Goal: Task Accomplishment & Management: Complete application form

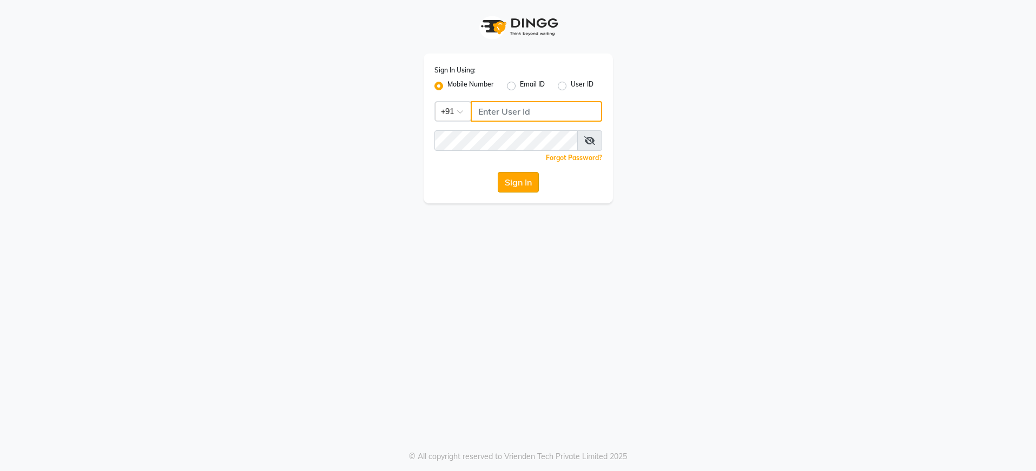
type input "8076415012"
click at [519, 185] on button "Sign In" at bounding box center [517, 182] width 41 height 21
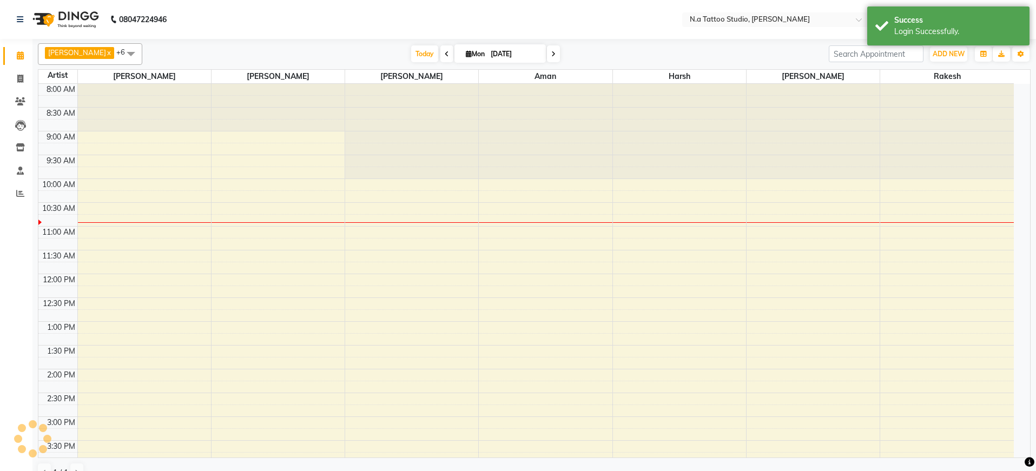
select select "en"
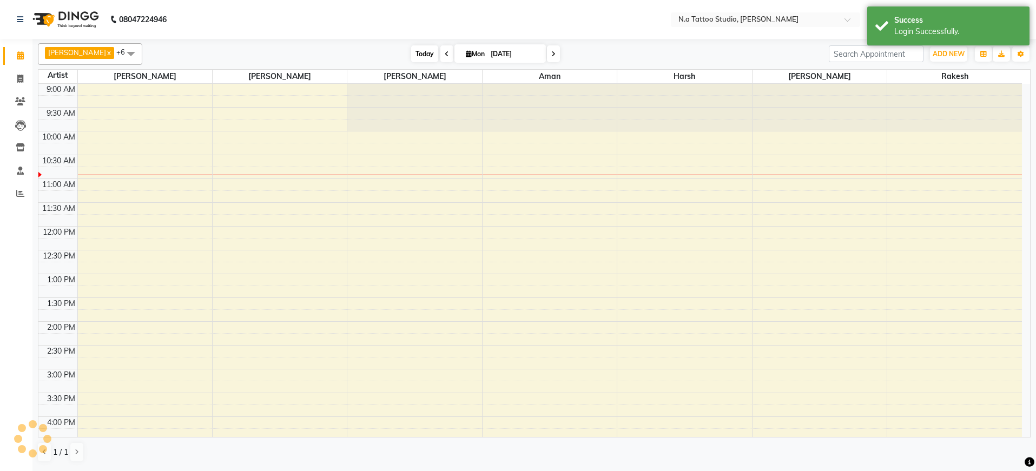
click at [422, 56] on span "Today" at bounding box center [424, 53] width 27 height 17
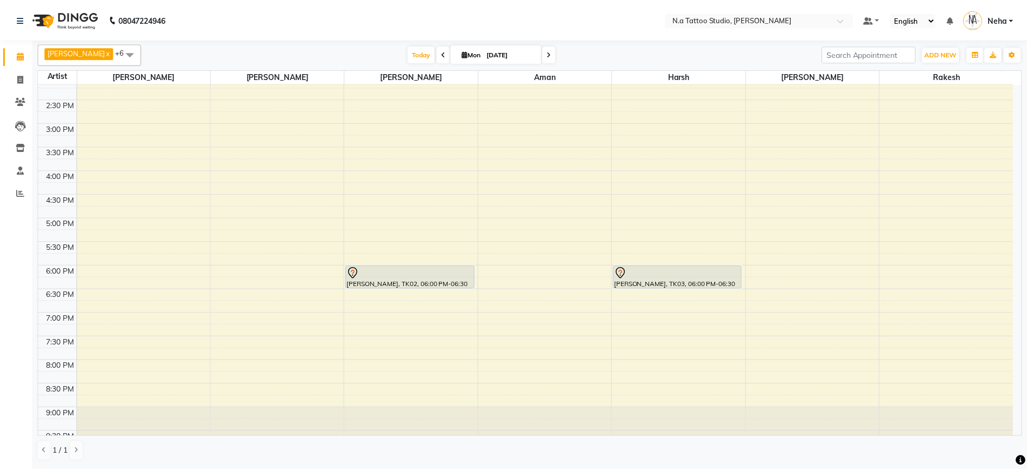
scroll to position [265, 0]
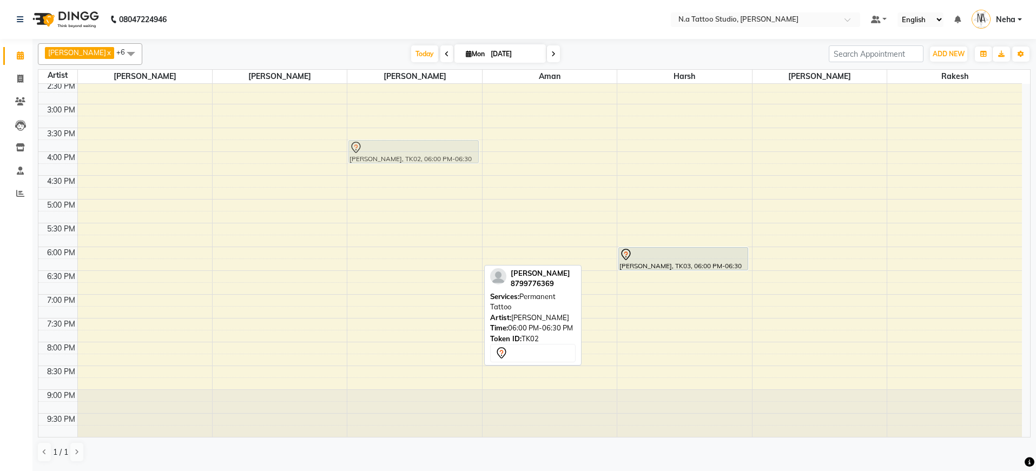
drag, startPoint x: 393, startPoint y: 259, endPoint x: 392, endPoint y: 151, distance: 108.2
click at [392, 151] on div "[PERSON_NAME], TK02, 06:00 PM-06:30 PM, Permanent Tattoo [PERSON_NAME], TK02, 0…" at bounding box center [414, 128] width 134 height 618
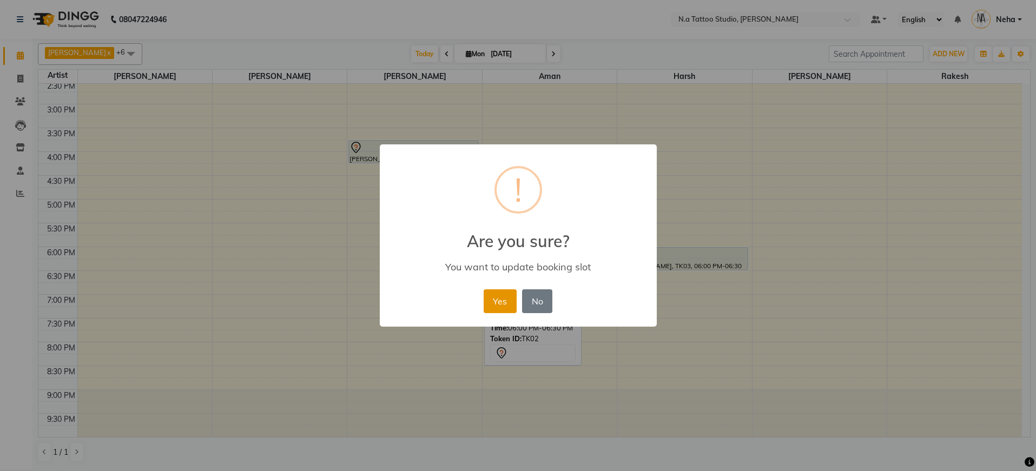
click at [497, 296] on button "Yes" at bounding box center [499, 301] width 33 height 24
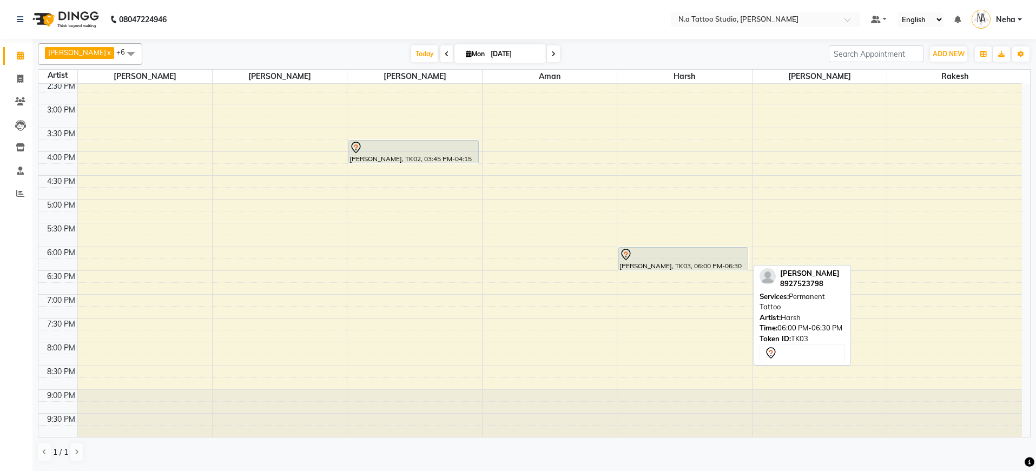
click at [673, 264] on div "[PERSON_NAME], TK03, 06:00 PM-06:30 PM, Permanent Tattoo" at bounding box center [683, 259] width 129 height 22
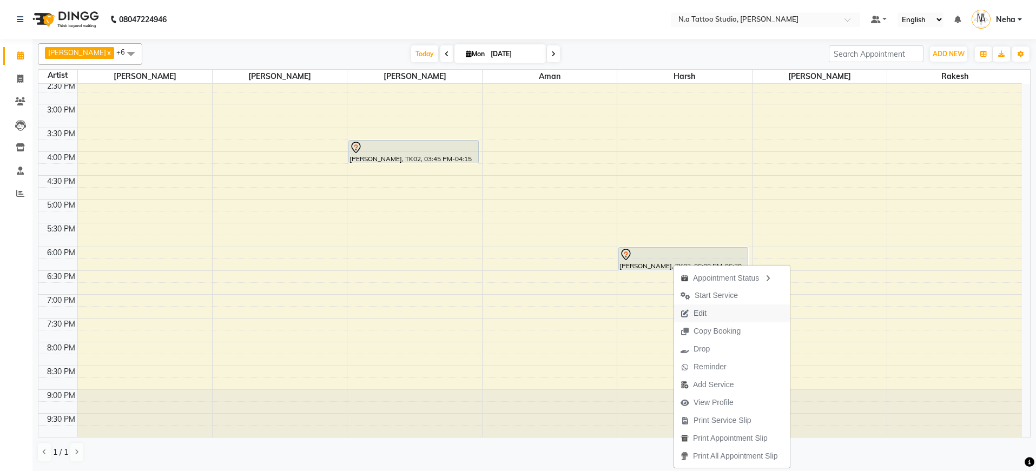
click at [705, 313] on span "Edit" at bounding box center [699, 313] width 13 height 11
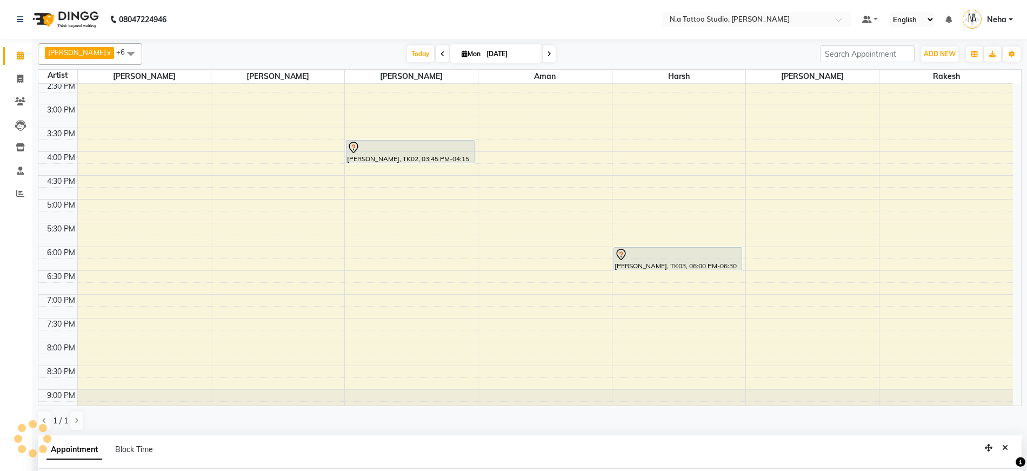
select select "tentative"
select select "1080"
select select "74199"
select select "1982"
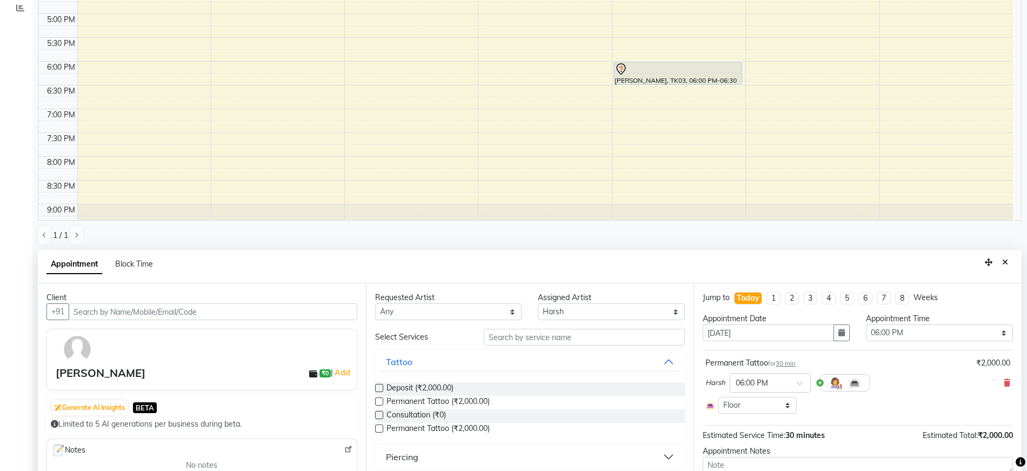
scroll to position [96, 0]
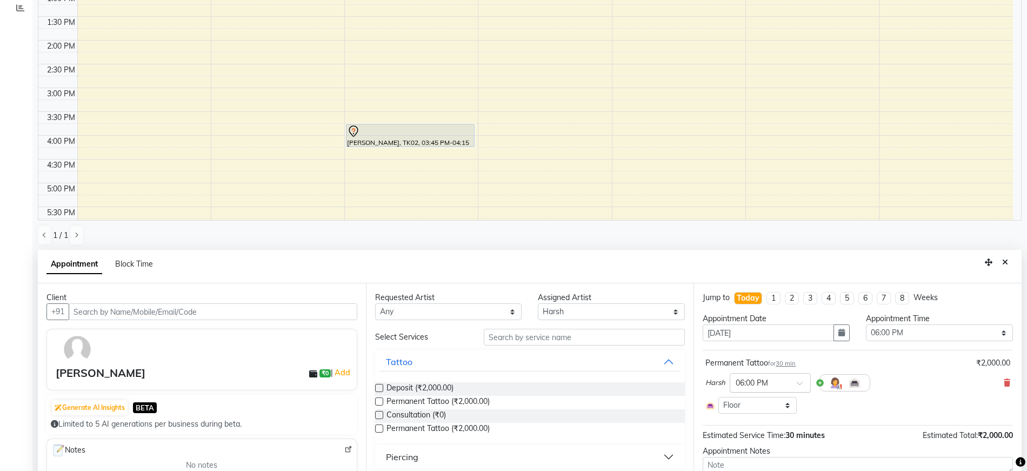
click at [798, 382] on span at bounding box center [804, 386] width 14 height 11
click at [766, 422] on div "04:00 PM" at bounding box center [771, 424] width 80 height 20
click at [839, 334] on icon "button" at bounding box center [842, 333] width 6 height 8
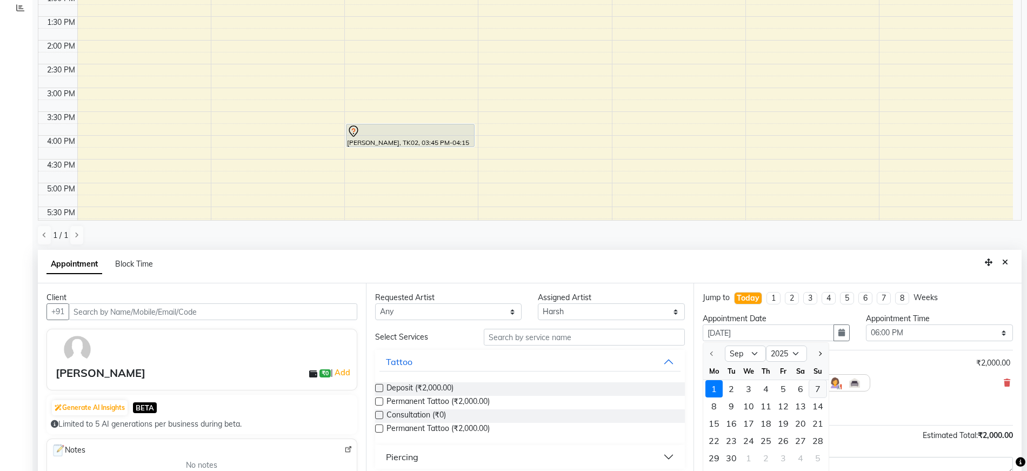
click at [817, 388] on div "7" at bounding box center [817, 388] width 17 height 17
type input "[DATE]"
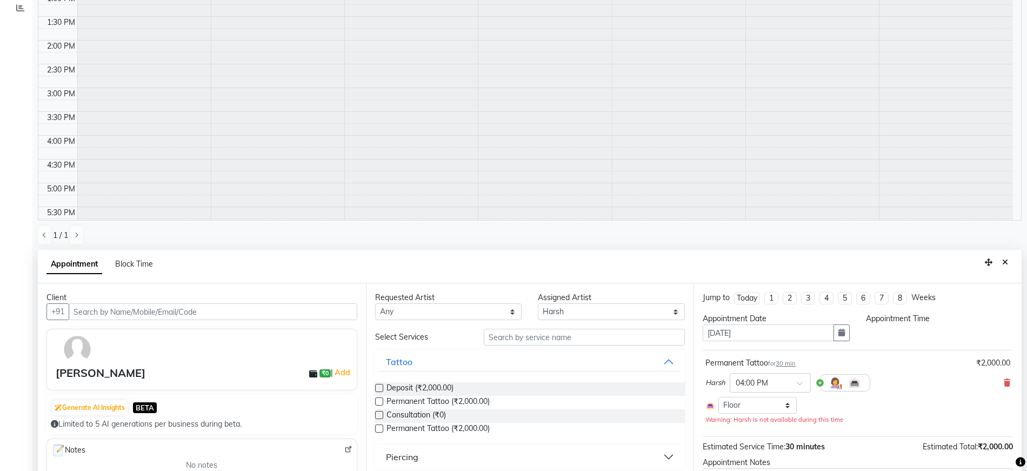
scroll to position [0, 0]
select select "1080"
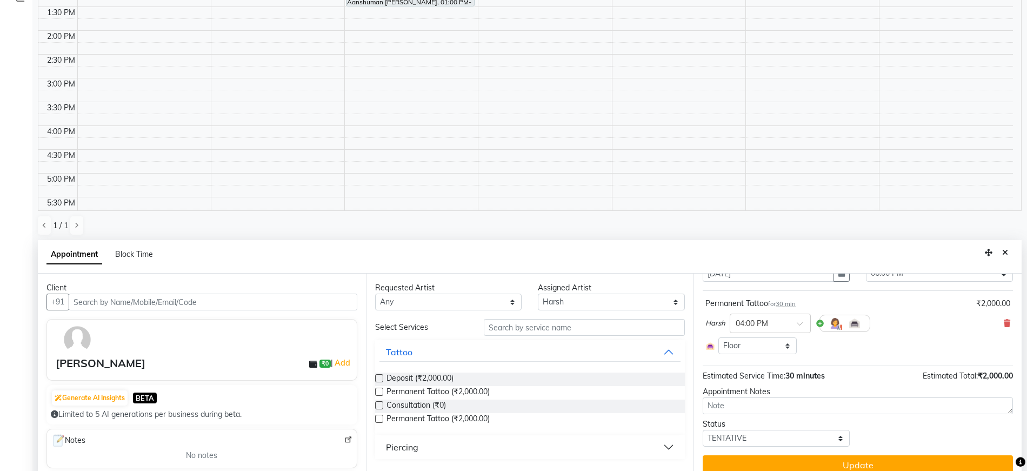
scroll to position [210, 0]
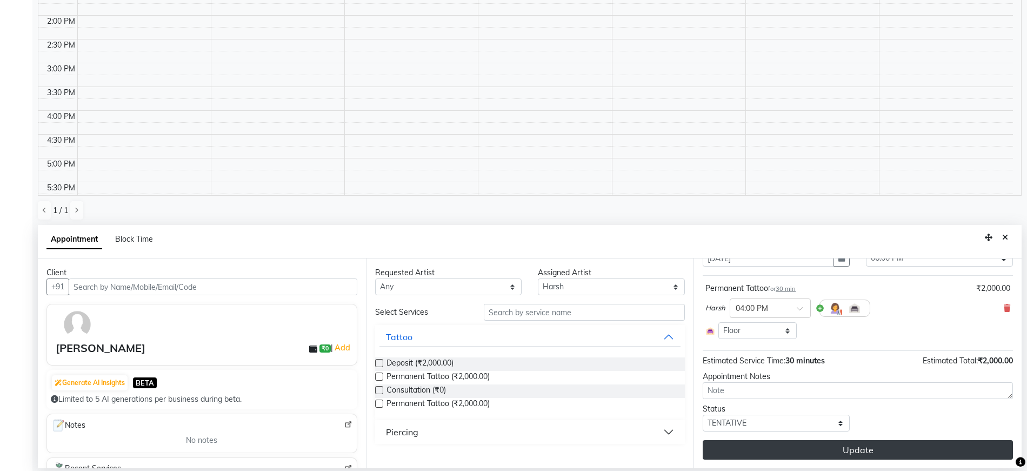
click at [851, 442] on button "Update" at bounding box center [858, 449] width 310 height 19
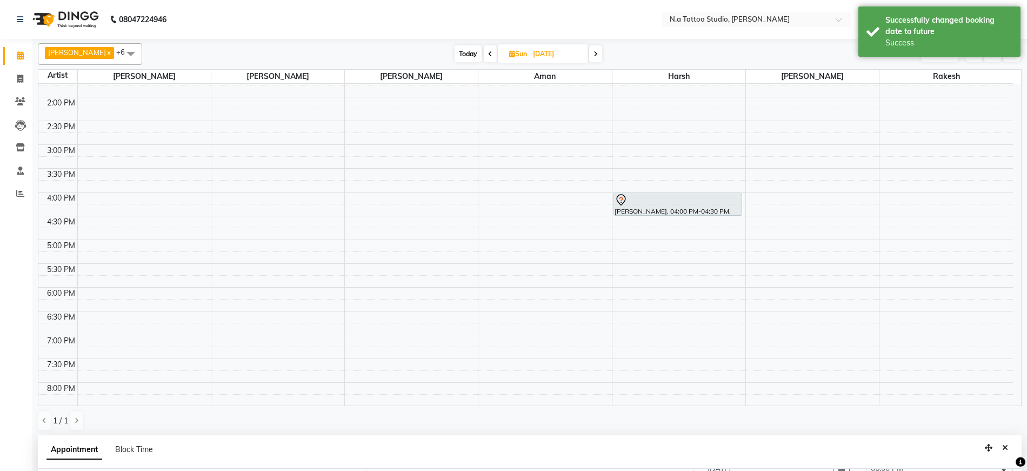
scroll to position [296, 0]
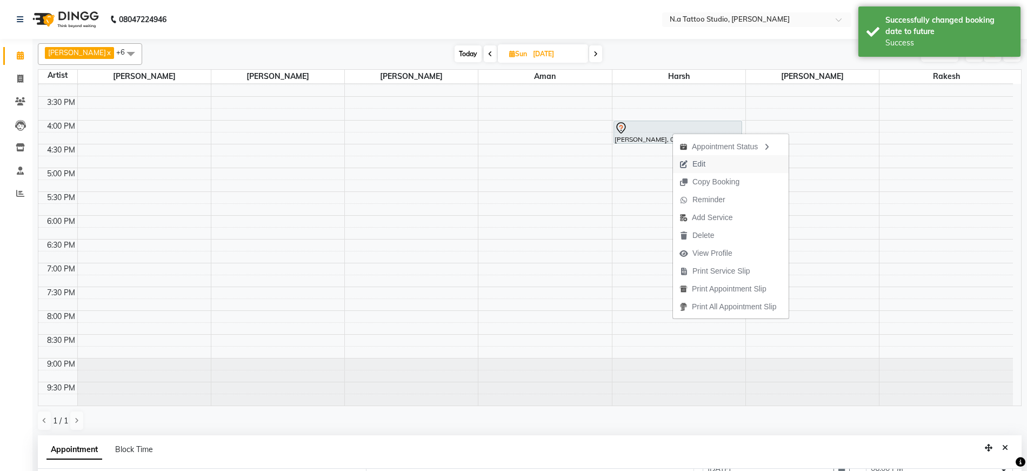
click at [713, 164] on button "Edit" at bounding box center [731, 164] width 116 height 18
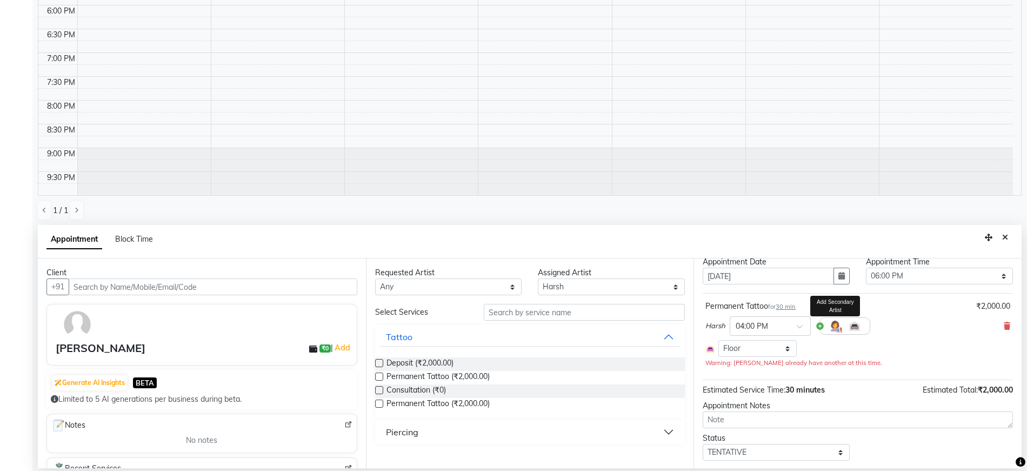
scroll to position [15, 0]
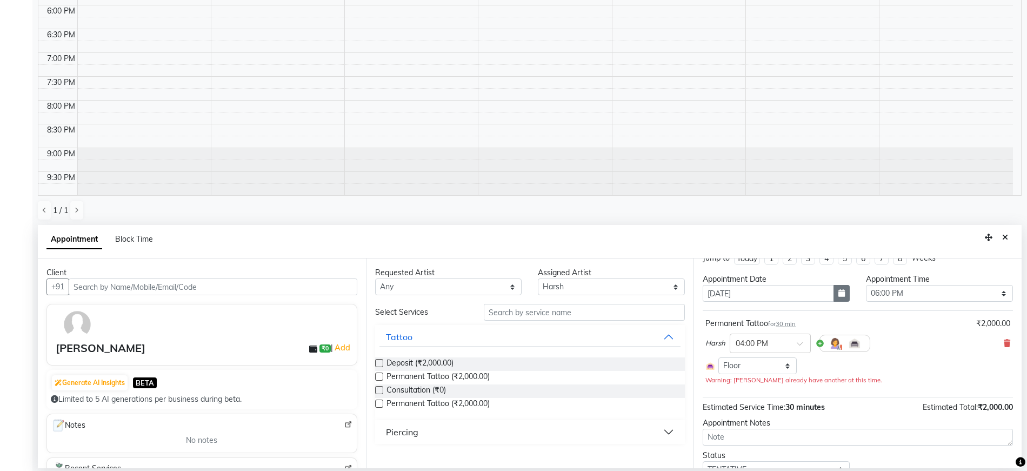
click at [839, 289] on icon "button" at bounding box center [842, 293] width 6 height 8
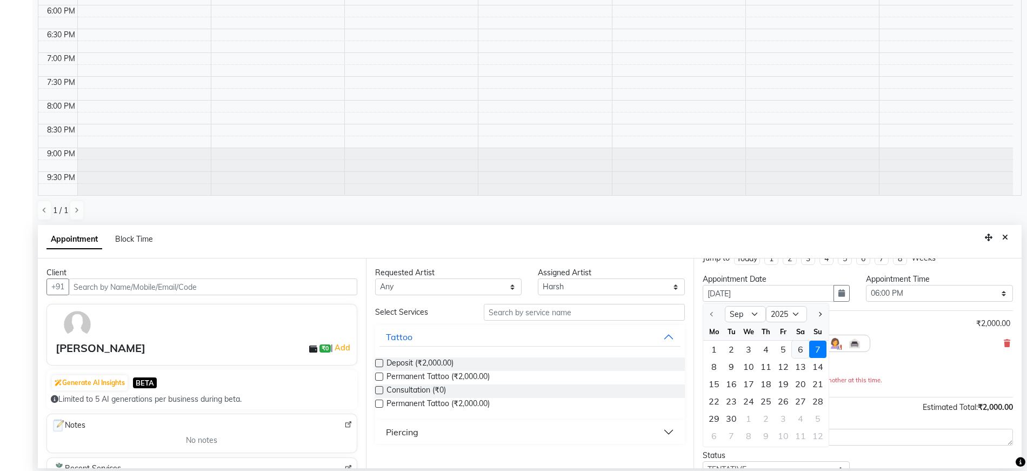
click at [802, 352] on div "6" at bounding box center [800, 349] width 17 height 17
type input "[DATE]"
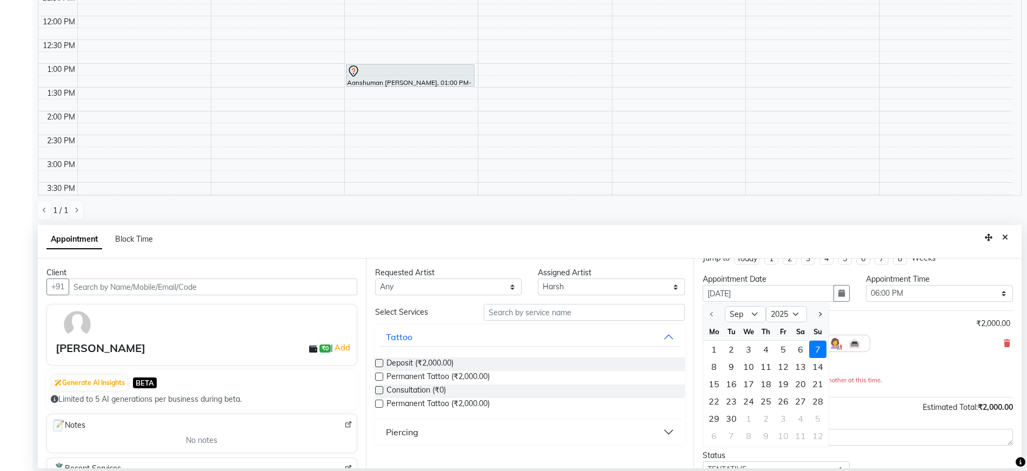
select select "1080"
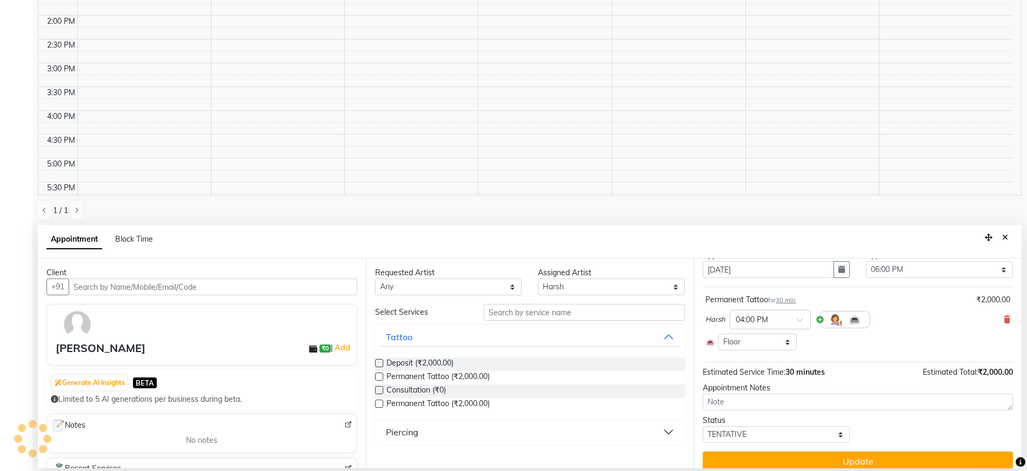
scroll to position [50, 0]
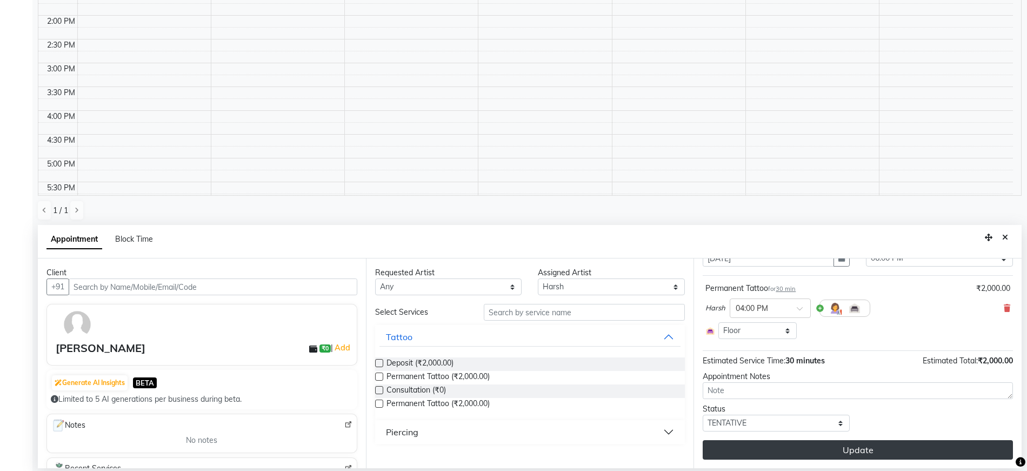
click at [890, 451] on button "Update" at bounding box center [858, 449] width 310 height 19
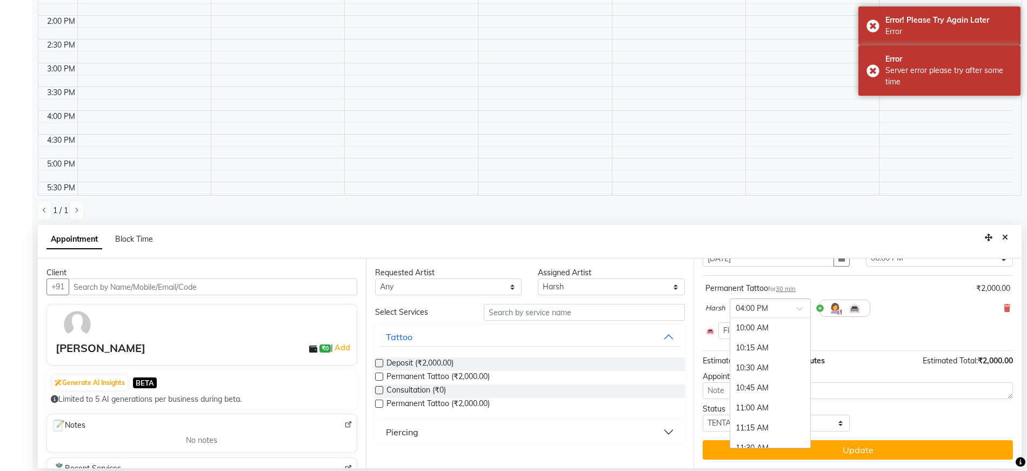
click at [796, 310] on div at bounding box center [771, 307] width 80 height 11
drag, startPoint x: 842, startPoint y: 337, endPoint x: 833, endPoint y: 324, distance: 16.2
click at [842, 336] on div "Select Room Floor" at bounding box center [858, 330] width 305 height 17
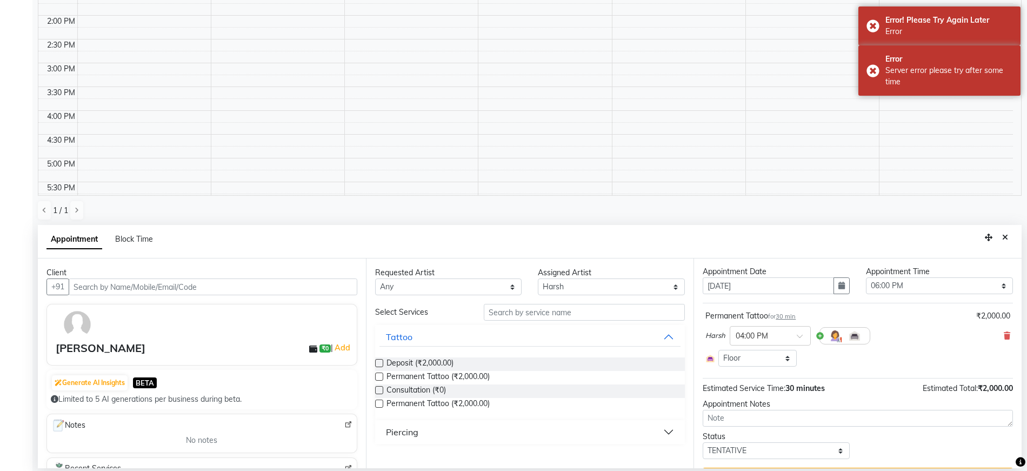
scroll to position [0, 0]
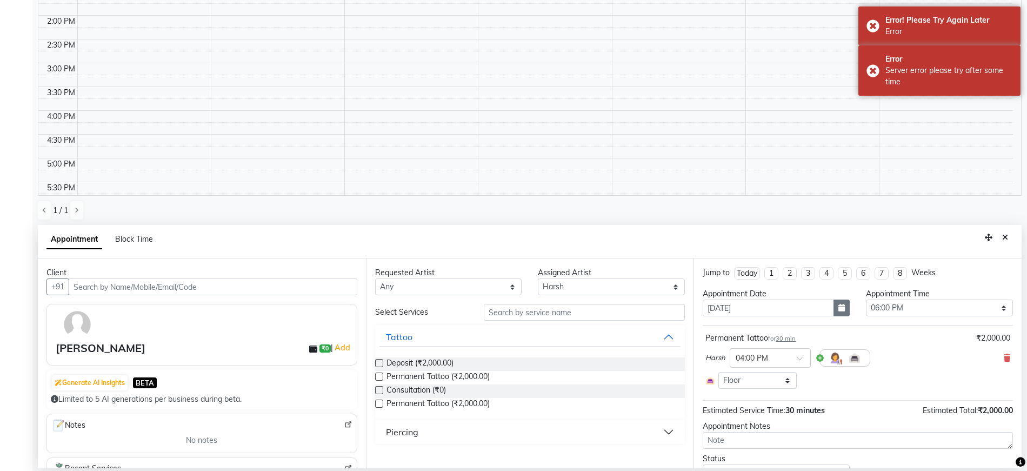
click at [839, 304] on icon "button" at bounding box center [842, 308] width 6 height 8
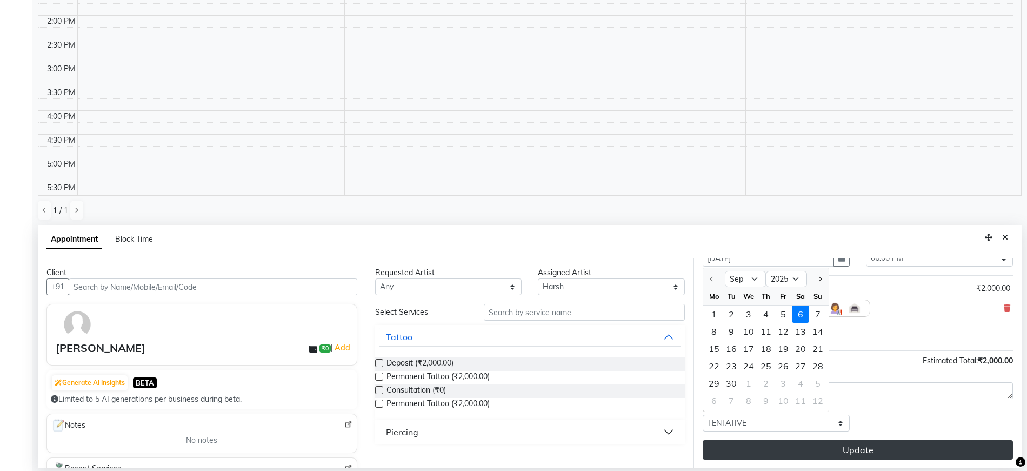
click at [888, 448] on button "Update" at bounding box center [858, 449] width 310 height 19
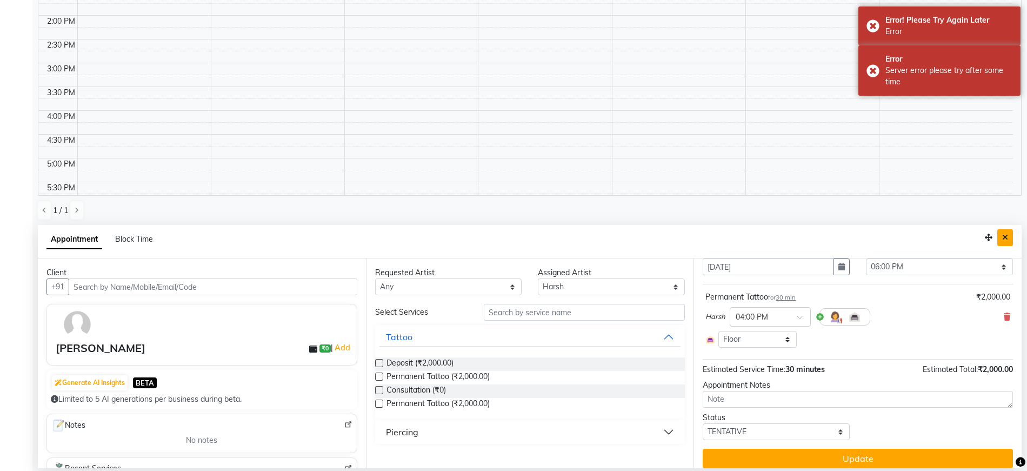
click at [1005, 234] on icon "Close" at bounding box center [1006, 238] width 6 height 8
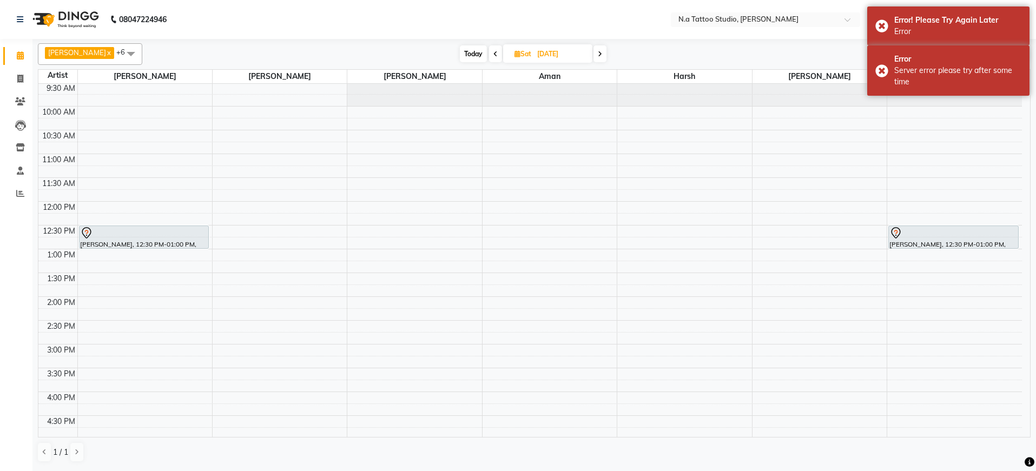
scroll to position [0, 0]
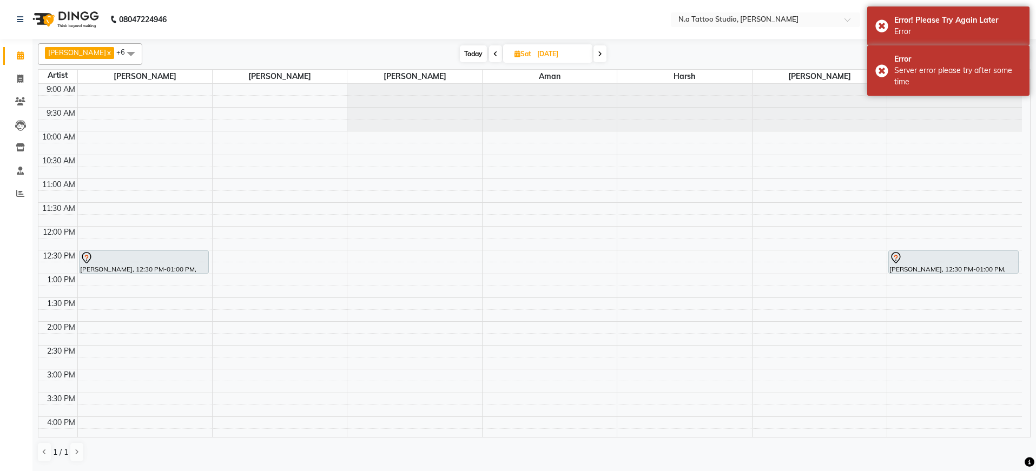
click at [468, 56] on span "Today" at bounding box center [473, 53] width 27 height 17
type input "[DATE]"
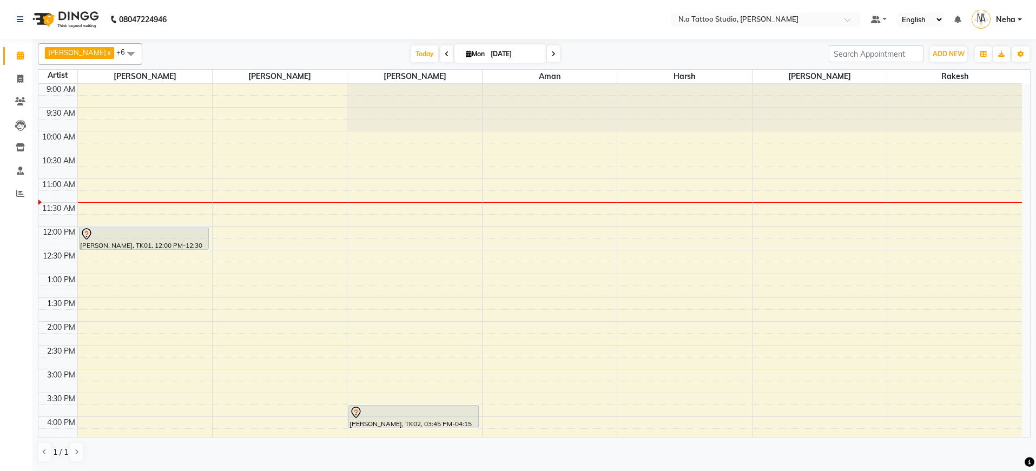
click at [469, 55] on span "Mon" at bounding box center [475, 54] width 24 height 8
select select "9"
select select "2025"
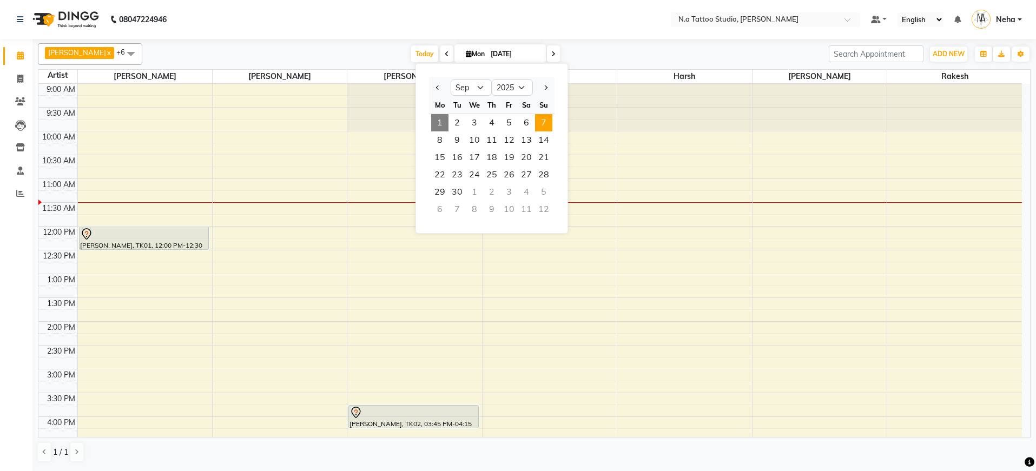
click at [537, 123] on span "7" at bounding box center [543, 122] width 17 height 17
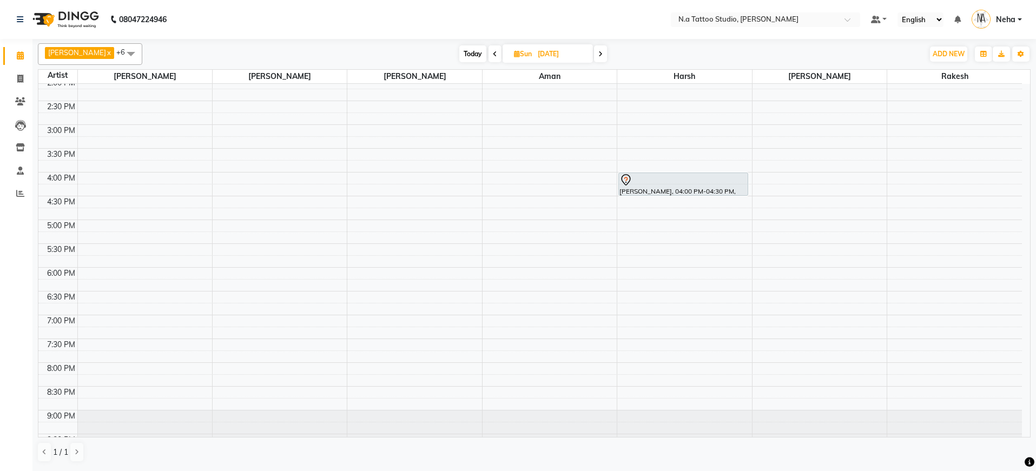
scroll to position [243, 0]
click at [467, 54] on span "Today" at bounding box center [472, 53] width 27 height 17
type input "[DATE]"
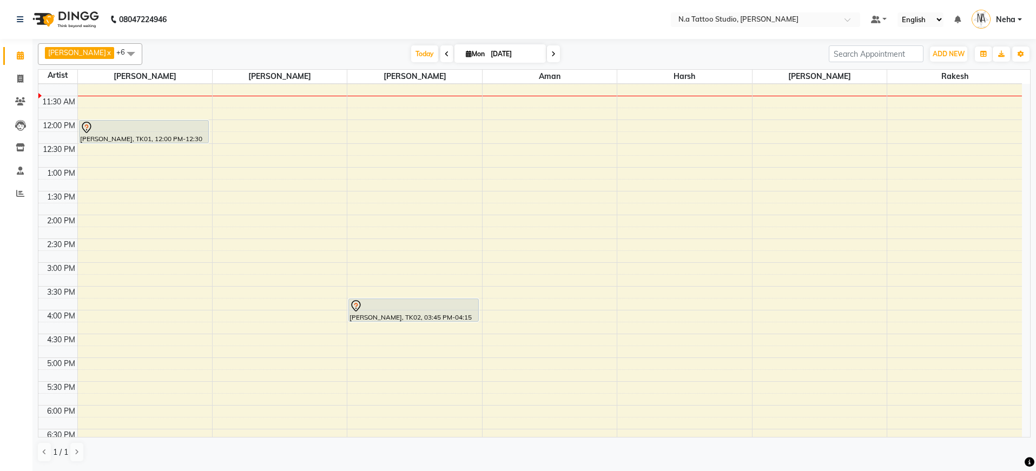
scroll to position [115, 0]
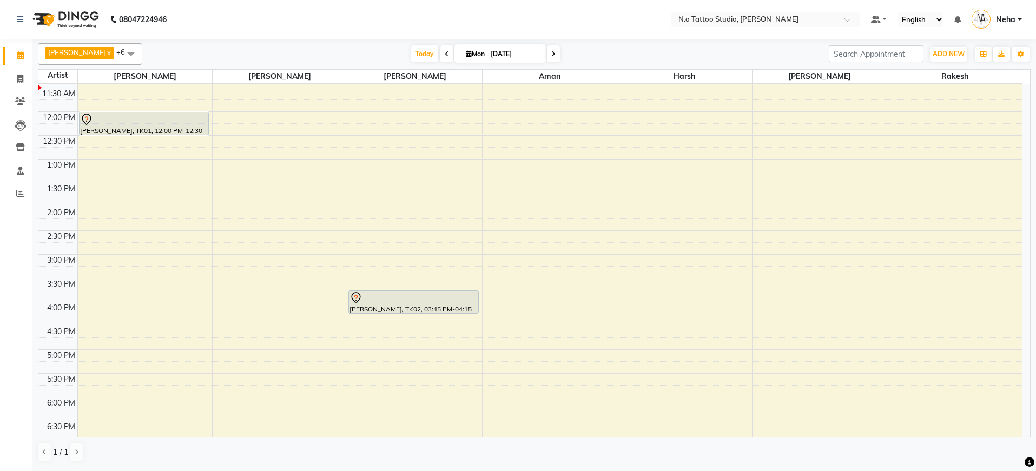
click at [511, 56] on input "[DATE]" at bounding box center [514, 54] width 54 height 16
select select "9"
select select "2025"
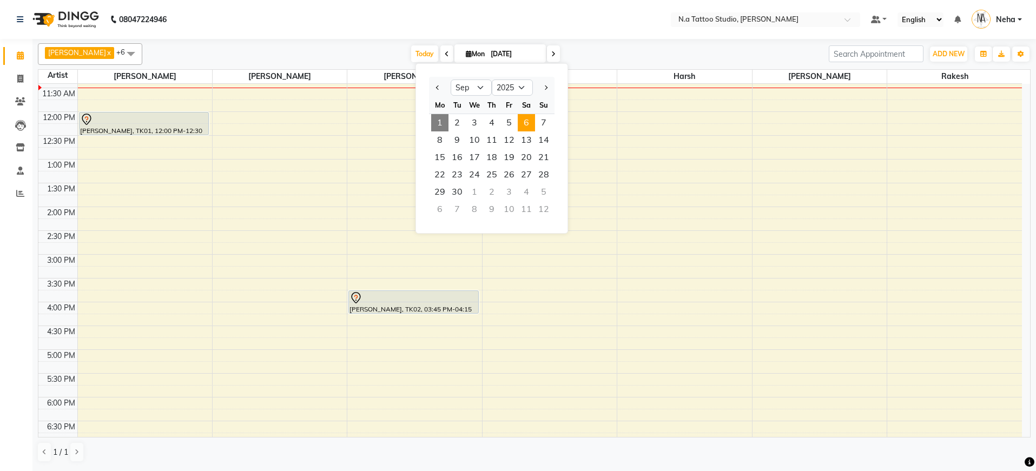
click at [528, 126] on span "6" at bounding box center [525, 122] width 17 height 17
type input "[DATE]"
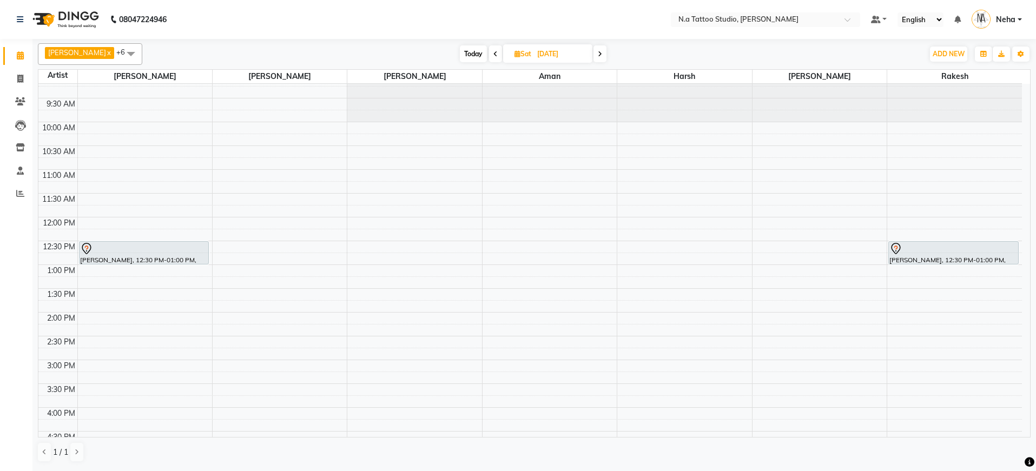
scroll to position [0, 0]
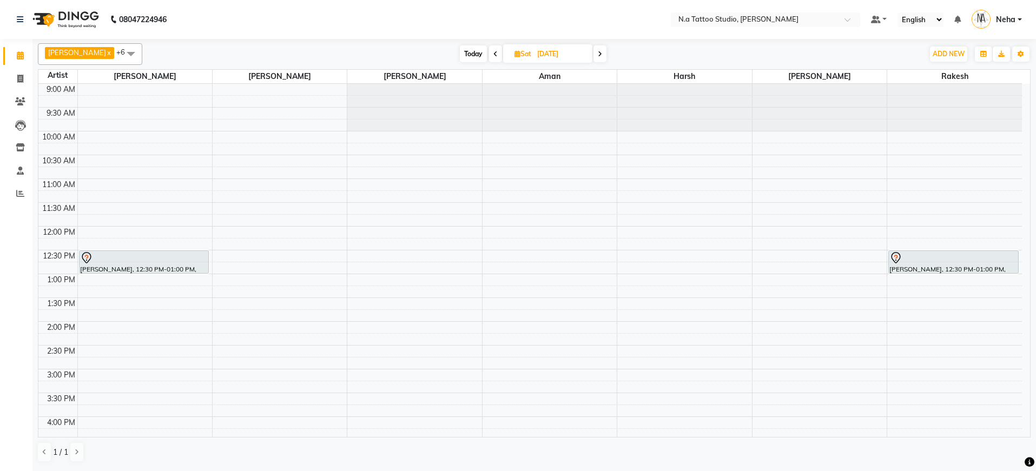
click at [556, 51] on input "[DATE]" at bounding box center [561, 54] width 54 height 16
select select "9"
select select "2025"
click at [588, 124] on span "7" at bounding box center [589, 122] width 17 height 17
type input "[DATE]"
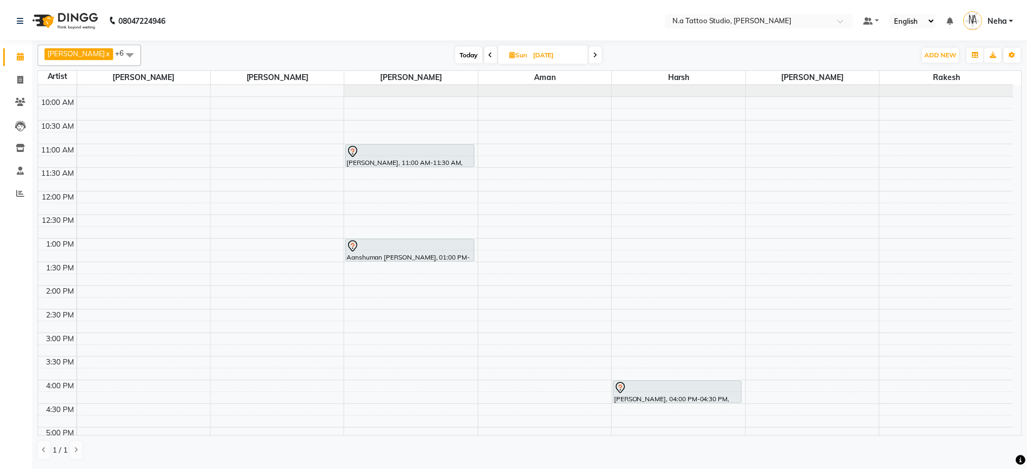
scroll to position [70, 0]
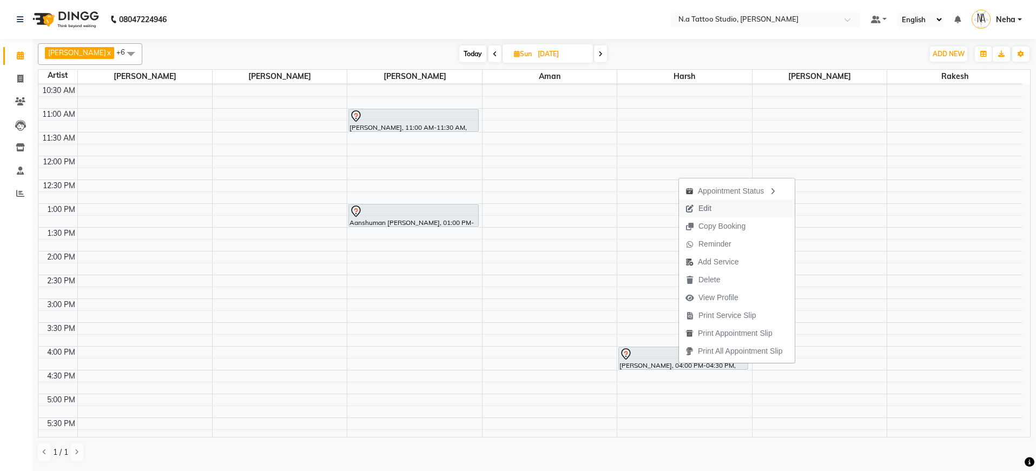
click at [704, 209] on span "Edit" at bounding box center [704, 208] width 13 height 11
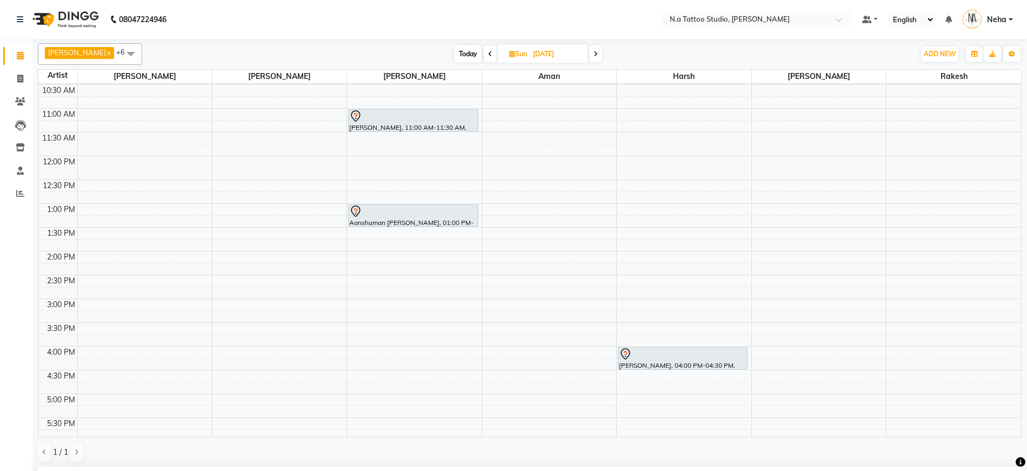
select select "tentative"
type input "[DATE]"
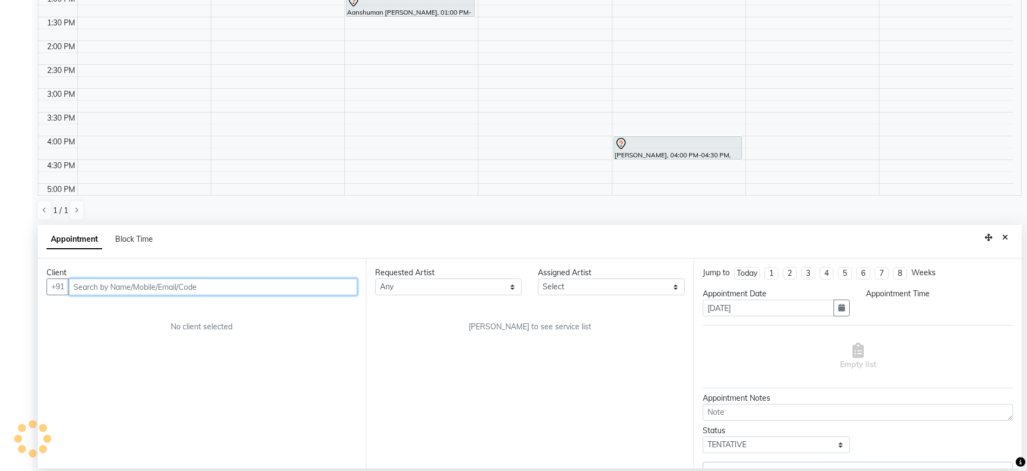
select select "960"
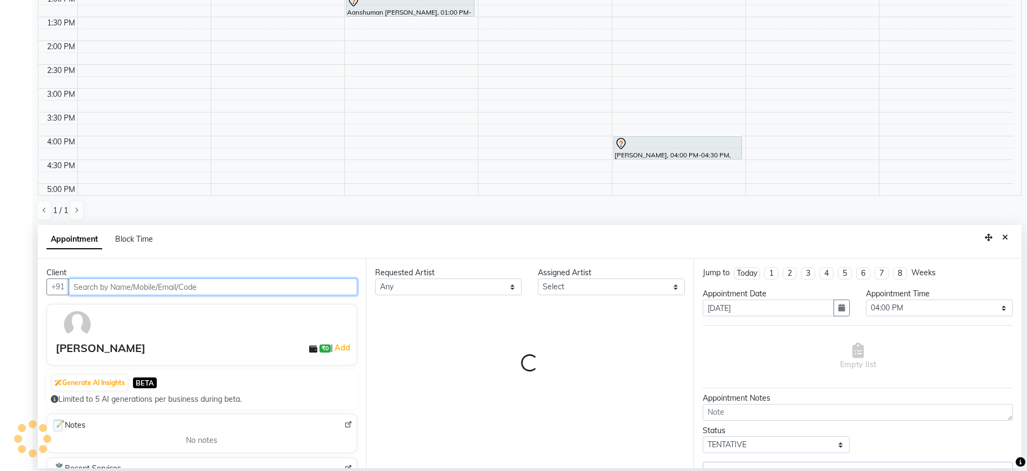
select select "74199"
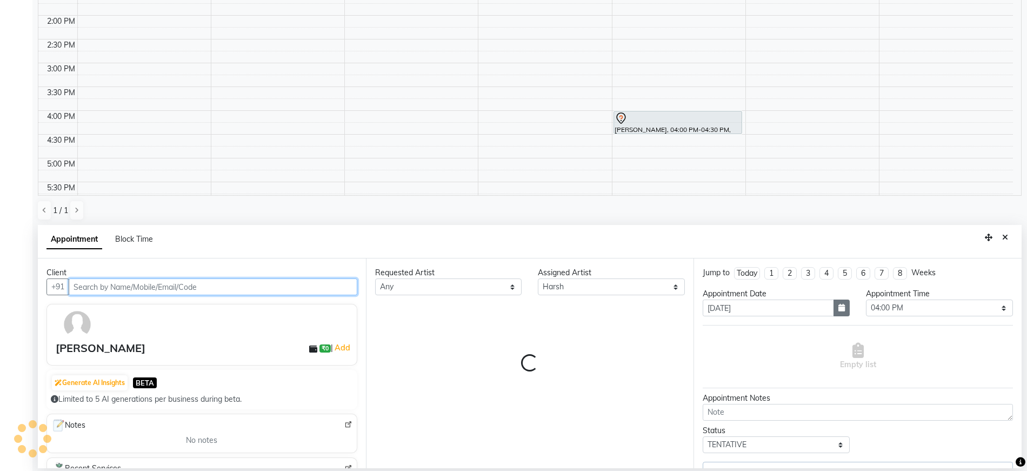
select select "1982"
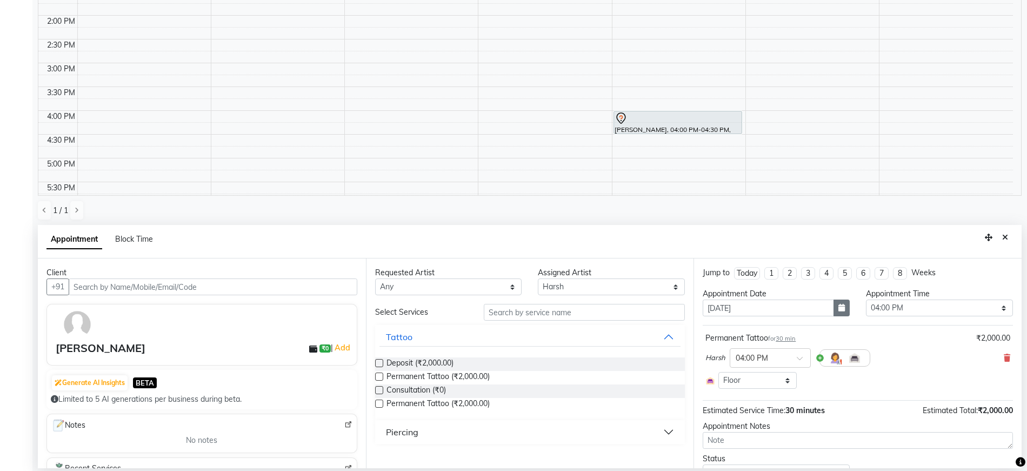
click at [840, 309] on button "button" at bounding box center [842, 308] width 16 height 17
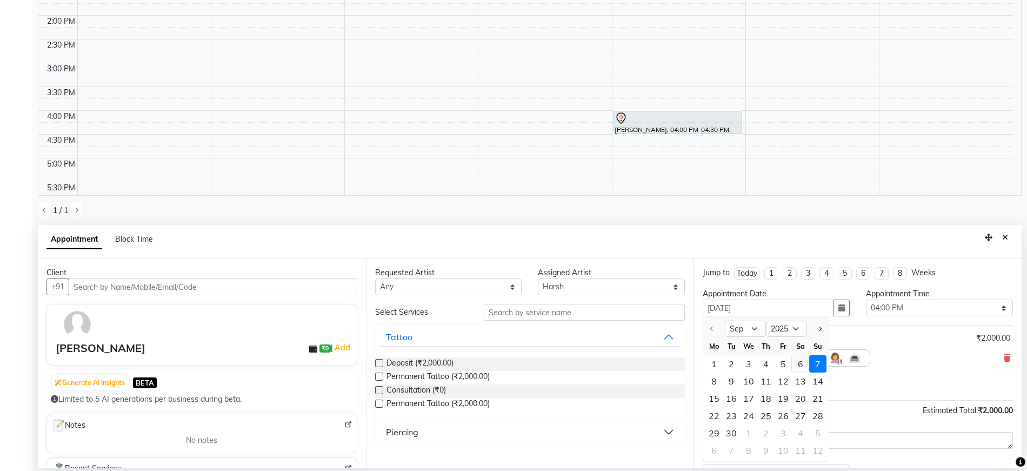
click at [799, 363] on div "6" at bounding box center [800, 363] width 17 height 17
type input "[DATE]"
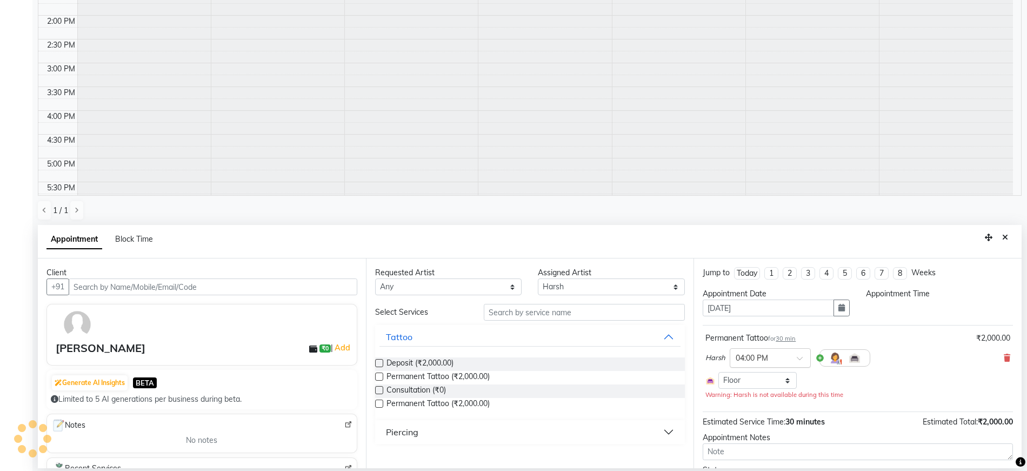
select select "960"
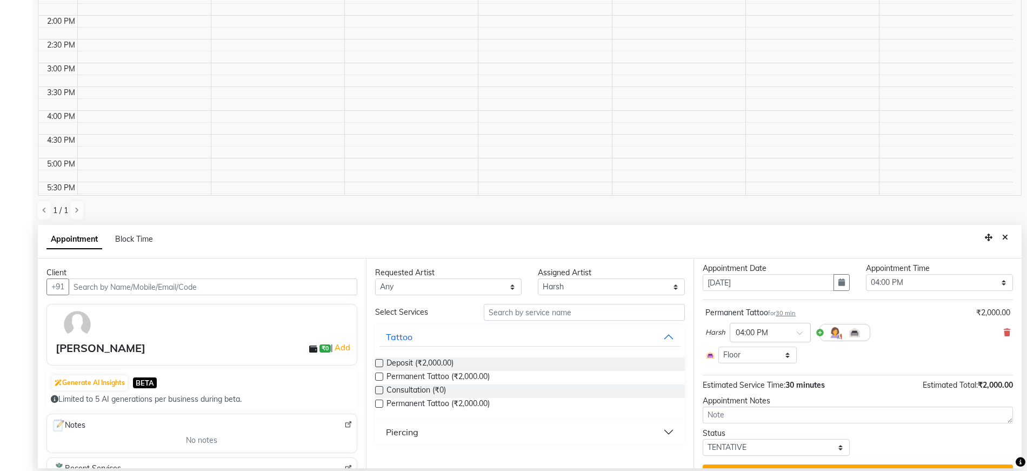
scroll to position [50, 0]
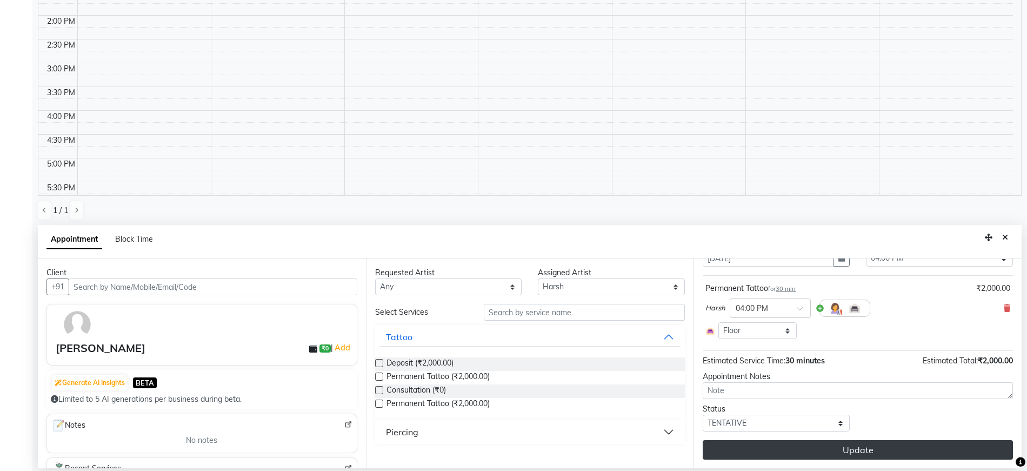
click at [875, 444] on button "Update" at bounding box center [858, 449] width 310 height 19
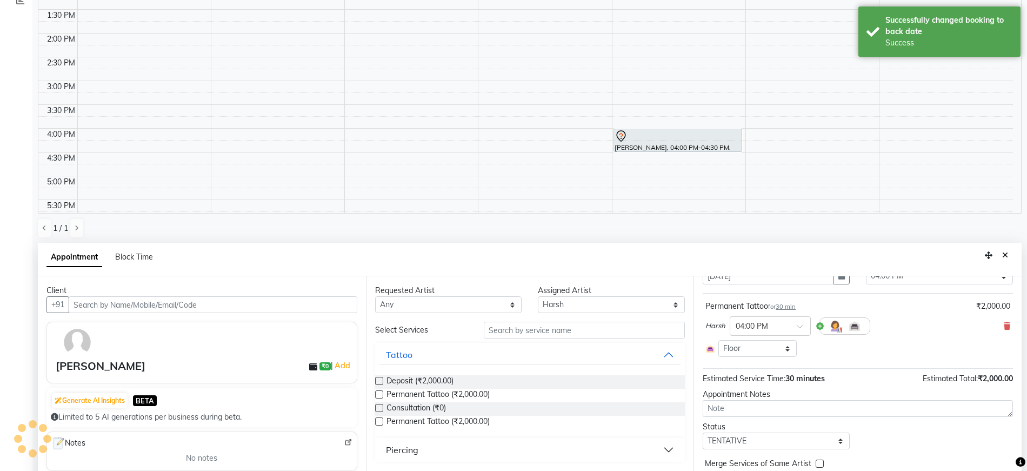
scroll to position [0, 0]
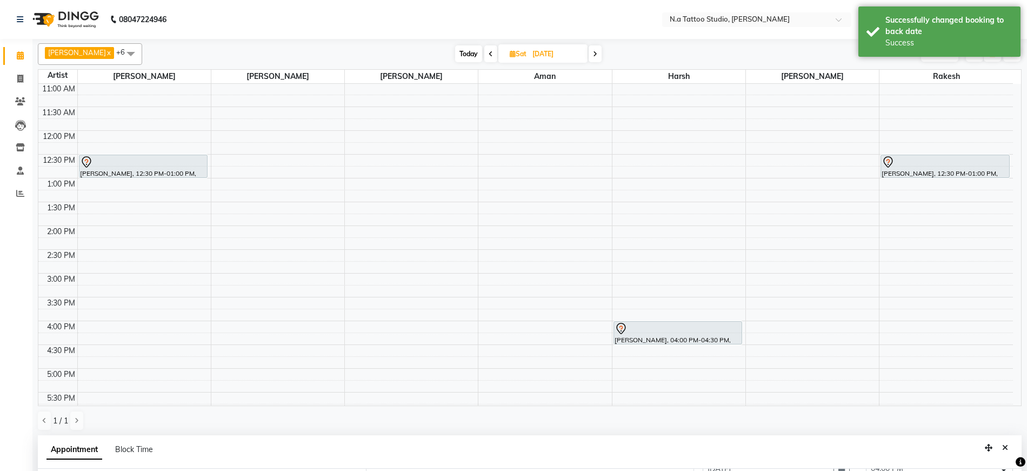
click at [596, 56] on span at bounding box center [595, 53] width 13 height 17
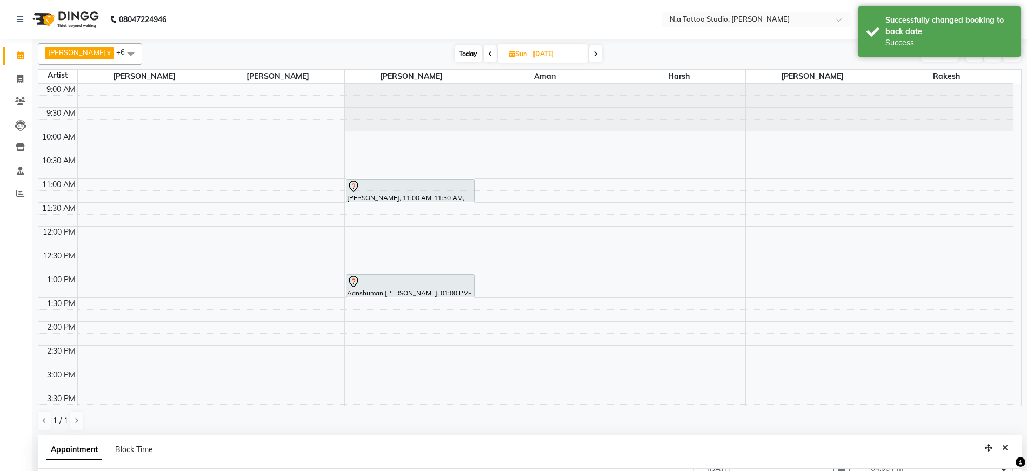
click at [467, 55] on span "Today" at bounding box center [468, 53] width 27 height 17
type input "[DATE]"
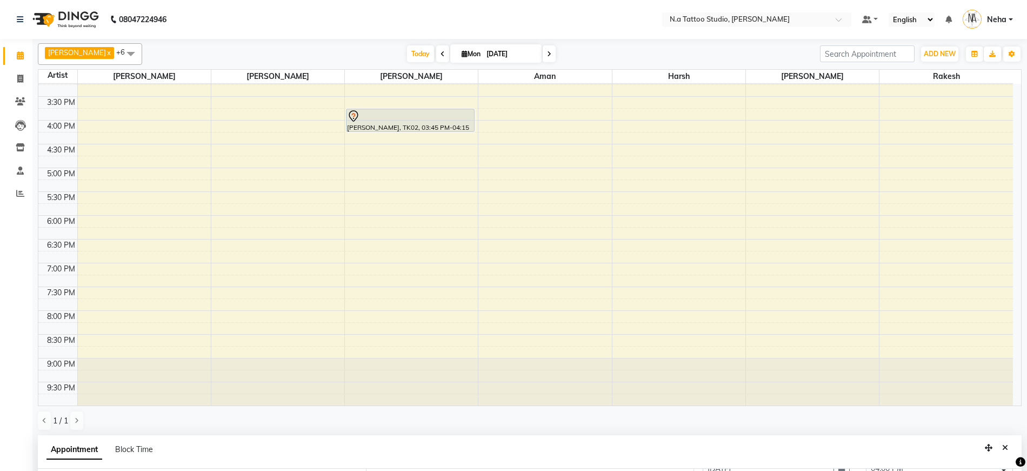
scroll to position [210, 0]
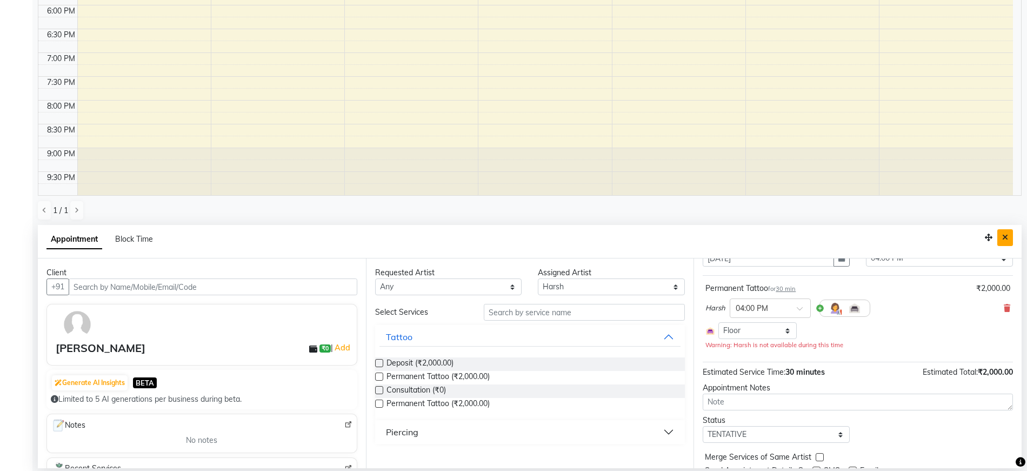
click at [1010, 235] on button "Close" at bounding box center [1006, 237] width 16 height 17
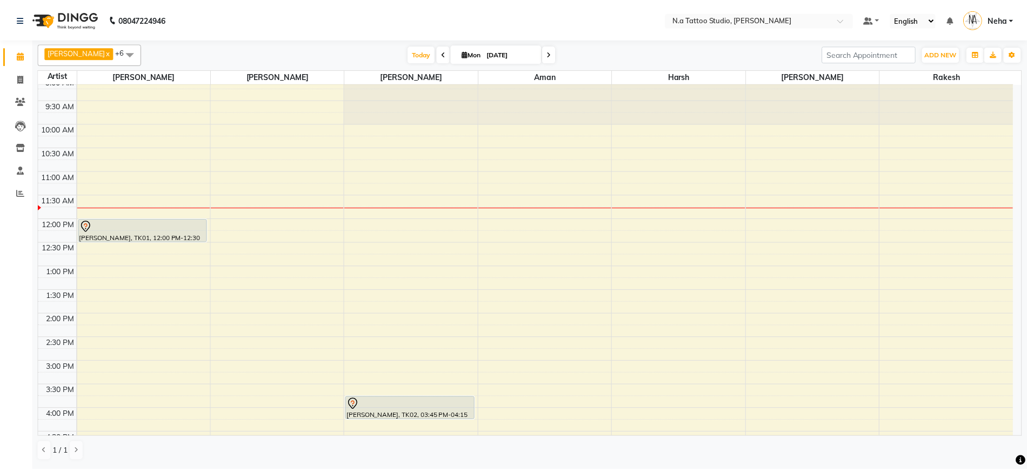
scroll to position [23, 0]
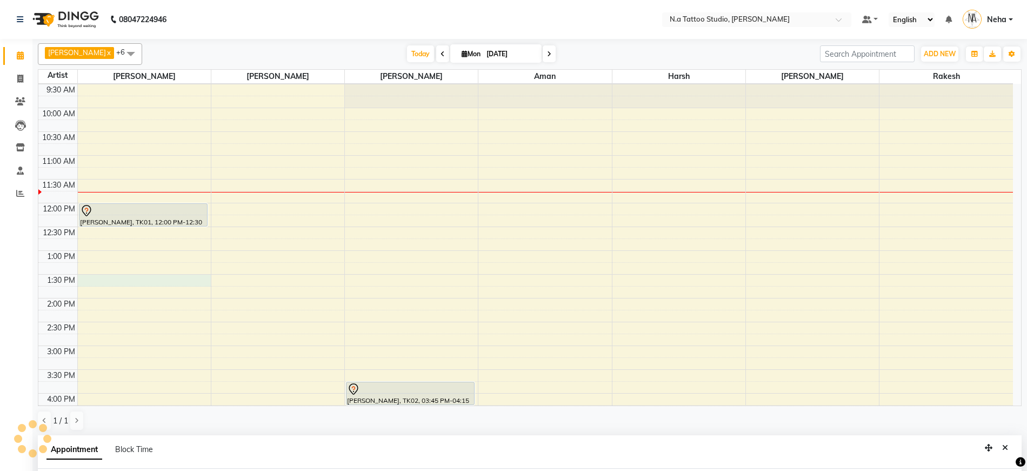
select select "26601"
select select "tentative"
select select "810"
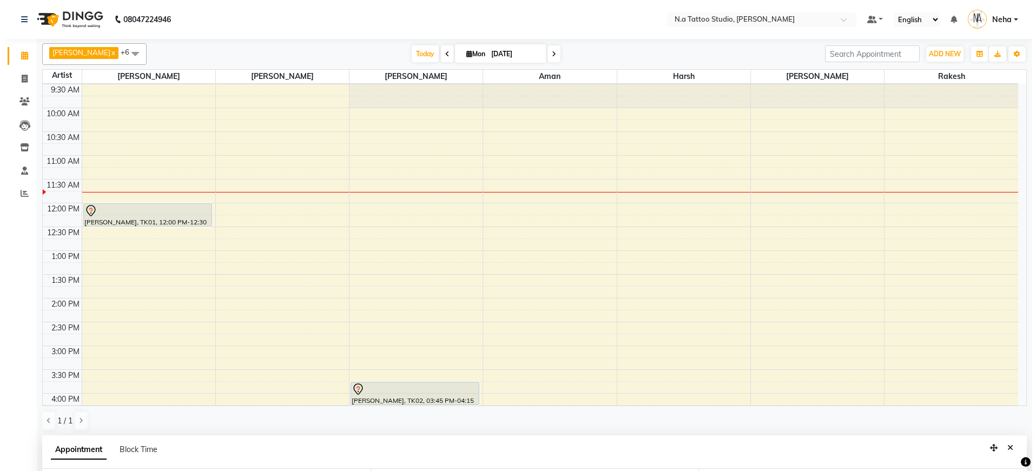
scroll to position [210, 0]
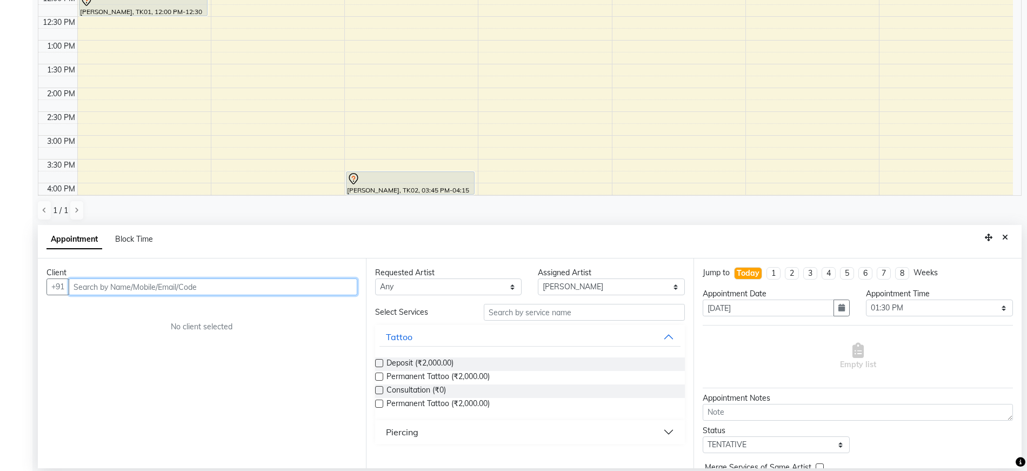
paste input "9899190916"
type input "9899190916"
click at [334, 288] on span "Add Client" at bounding box center [335, 287] width 36 height 10
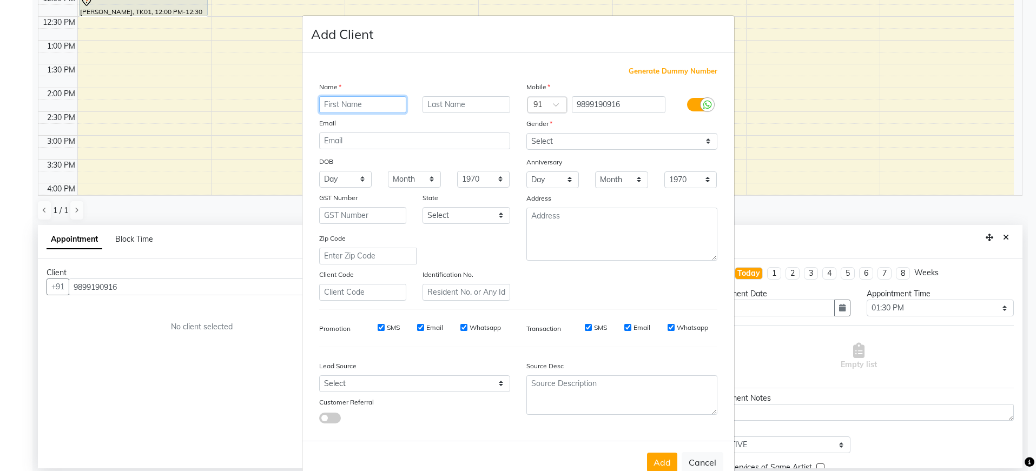
click at [348, 107] on input "text" at bounding box center [363, 104] width 88 height 17
paste input "[PERSON_NAME]"
type input "[PERSON_NAME]"
click at [344, 143] on input "email" at bounding box center [414, 140] width 191 height 17
paste input "[EMAIL_ADDRESS][DOMAIN_NAME]"
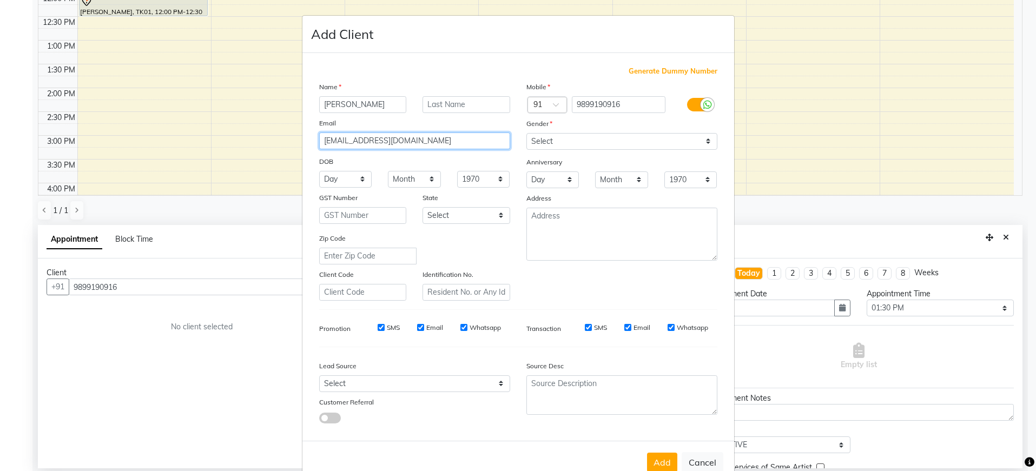
type input "[EMAIL_ADDRESS][DOMAIN_NAME]"
click at [572, 141] on select "Select [DEMOGRAPHIC_DATA] [DEMOGRAPHIC_DATA] Other Prefer Not To Say" at bounding box center [621, 141] width 191 height 17
select select "[DEMOGRAPHIC_DATA]"
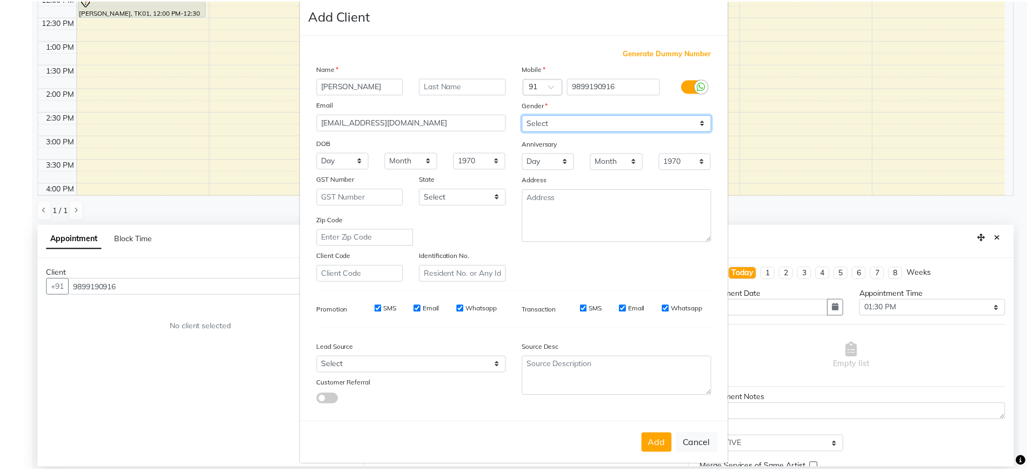
scroll to position [28, 0]
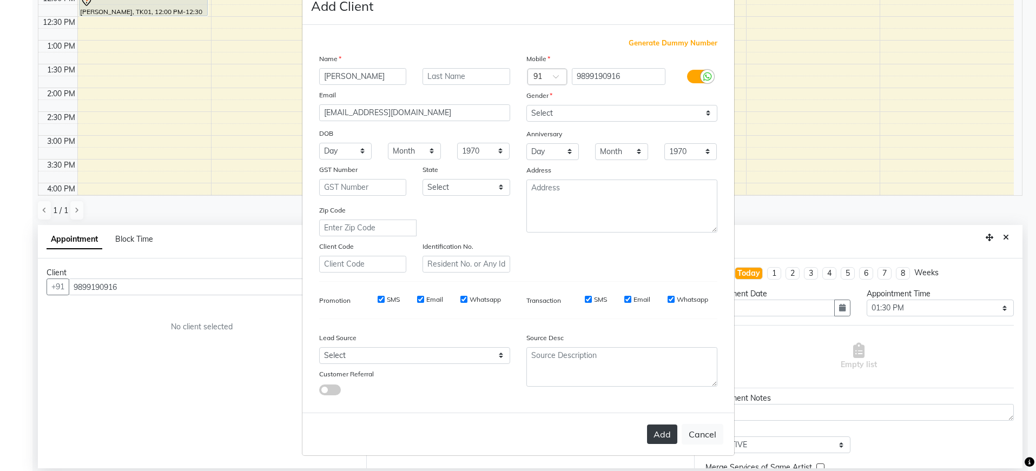
click at [658, 433] on button "Add" at bounding box center [662, 433] width 30 height 19
type input "98******16"
select select
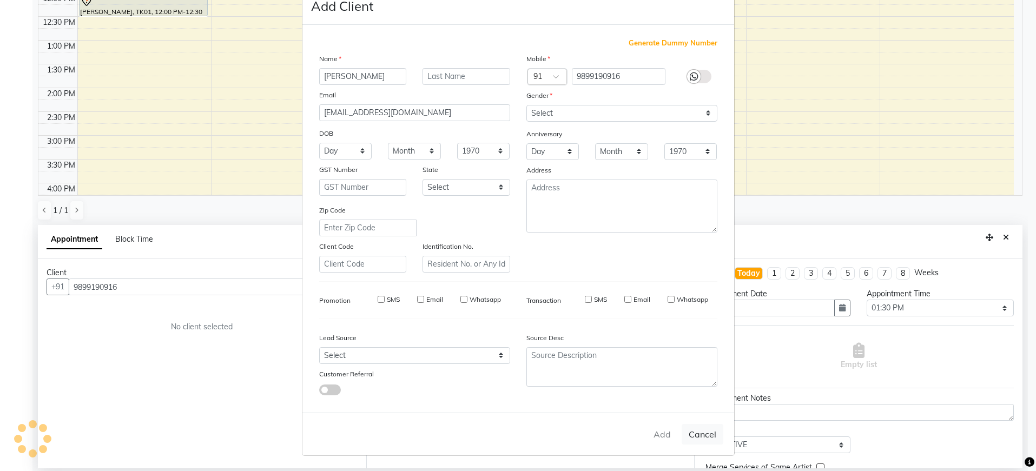
select select
checkbox input "false"
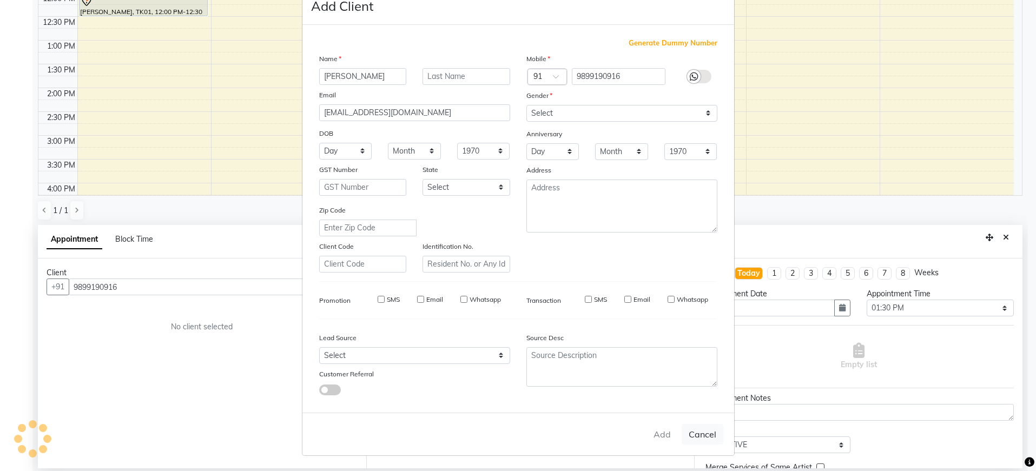
checkbox input "false"
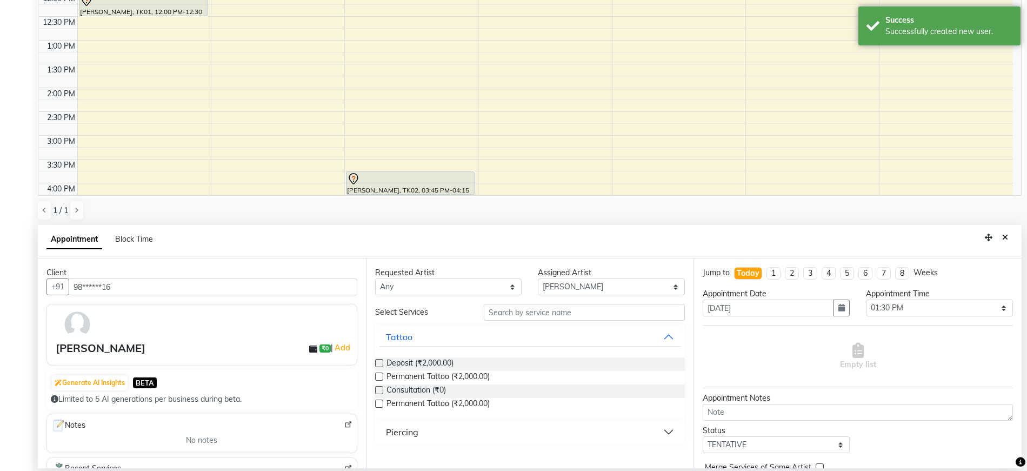
click at [385, 375] on div "Permanent Tattoo (₹2,000.00)" at bounding box center [530, 378] width 310 height 14
click at [379, 376] on label at bounding box center [379, 377] width 8 height 8
click at [379, 376] on input "checkbox" at bounding box center [378, 377] width 7 height 7
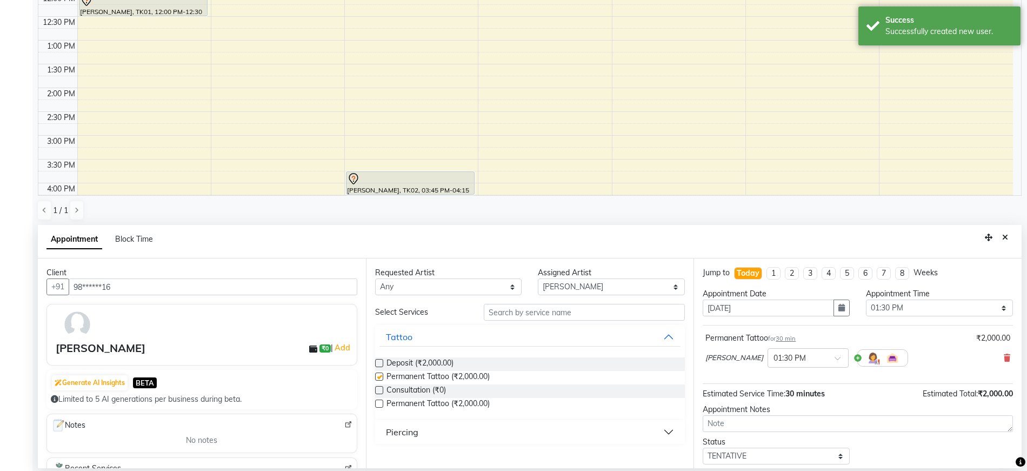
checkbox input "false"
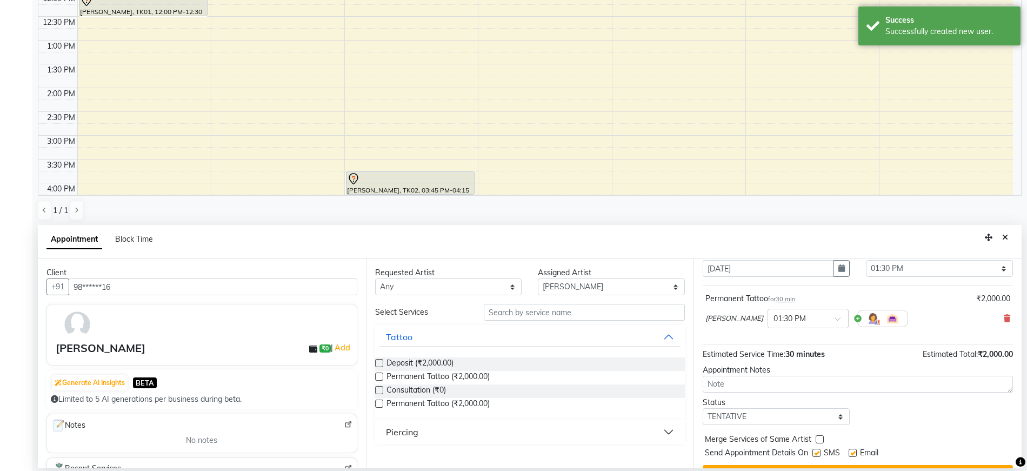
scroll to position [64, 0]
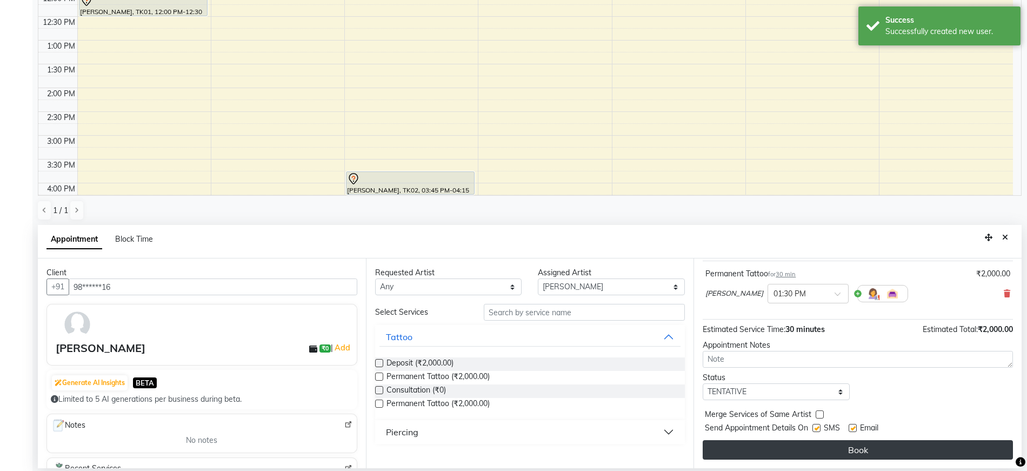
click at [878, 455] on button "Book" at bounding box center [858, 449] width 310 height 19
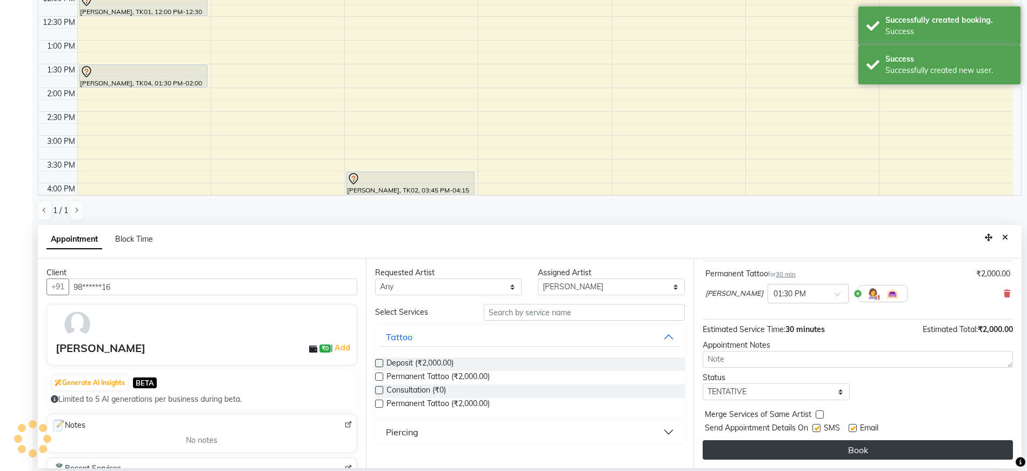
scroll to position [0, 0]
